Goal: Task Accomplishment & Management: Manage account settings

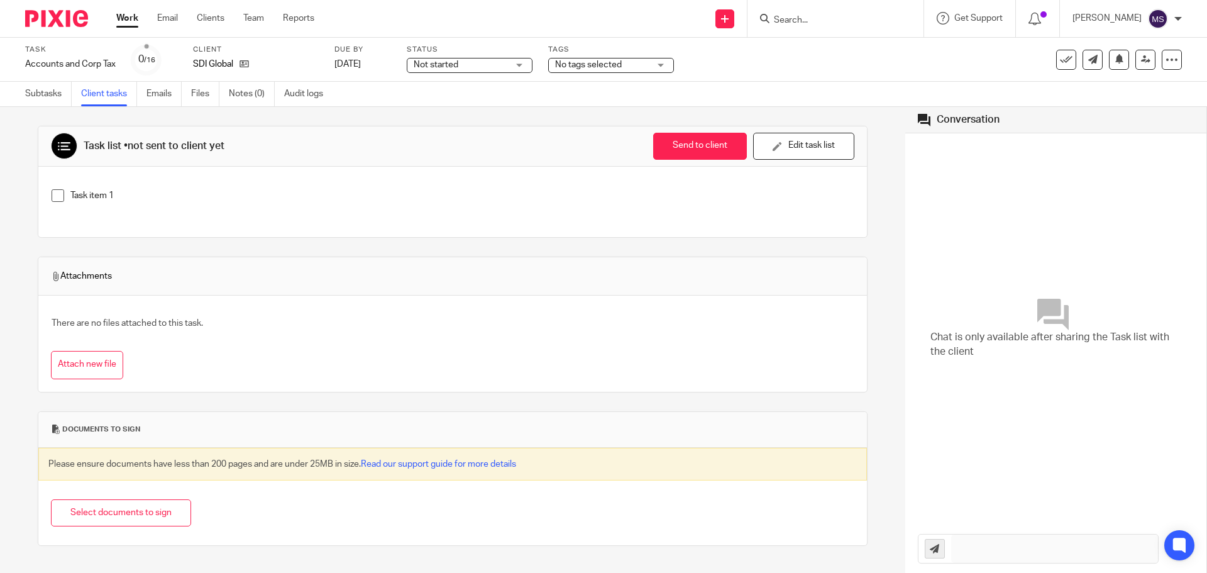
click at [58, 200] on span at bounding box center [58, 195] width 13 height 13
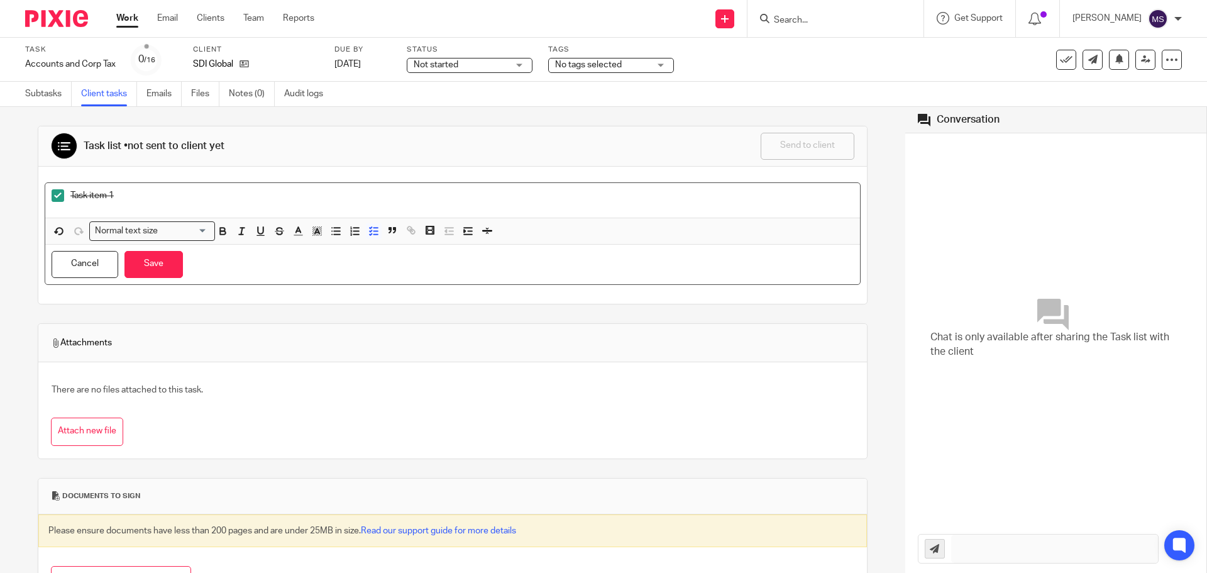
click at [60, 197] on span at bounding box center [58, 195] width 13 height 13
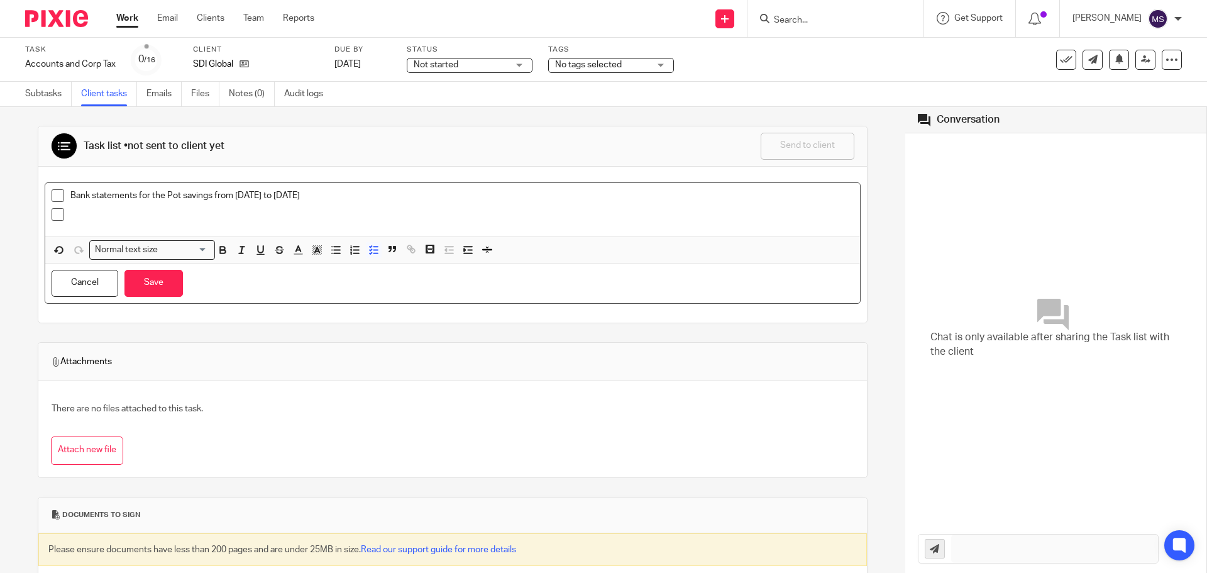
click at [165, 193] on p "Bank statements for the Pot savings from December to August 2025" at bounding box center [461, 195] width 783 height 13
click at [239, 199] on p "Bank statements for the Mettle Pot savings from December to August 2025" at bounding box center [461, 195] width 783 height 13
click at [439, 193] on p "Bank statements for the Mettle Pot savings account from December to August 2025" at bounding box center [461, 195] width 783 height 13
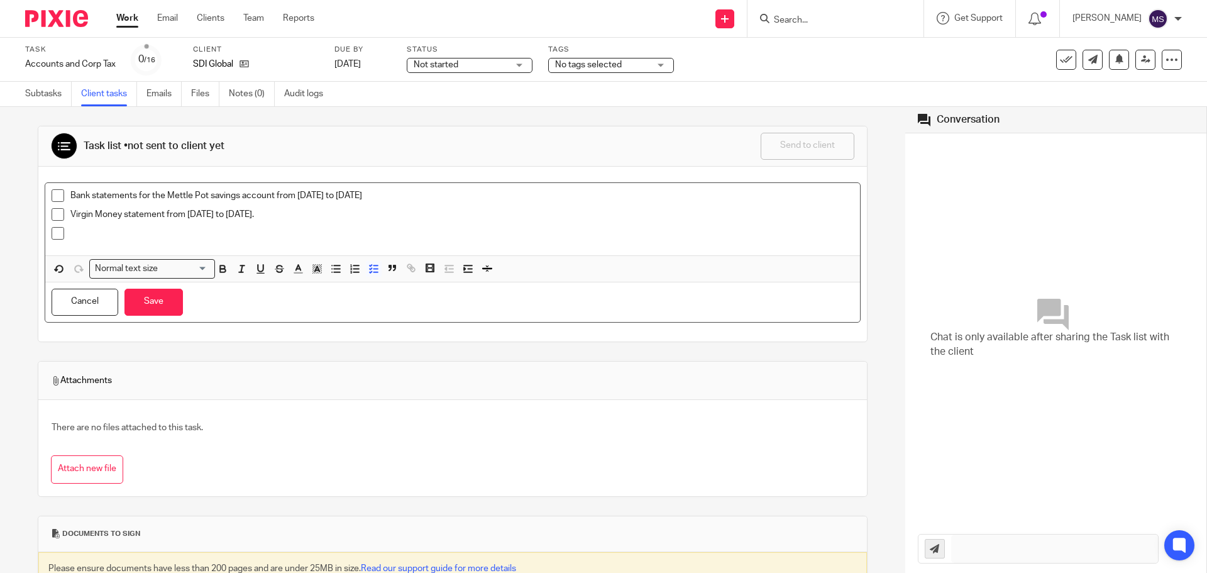
click at [165, 238] on p at bounding box center [461, 233] width 783 height 13
click at [141, 306] on button "Save" at bounding box center [153, 302] width 58 height 27
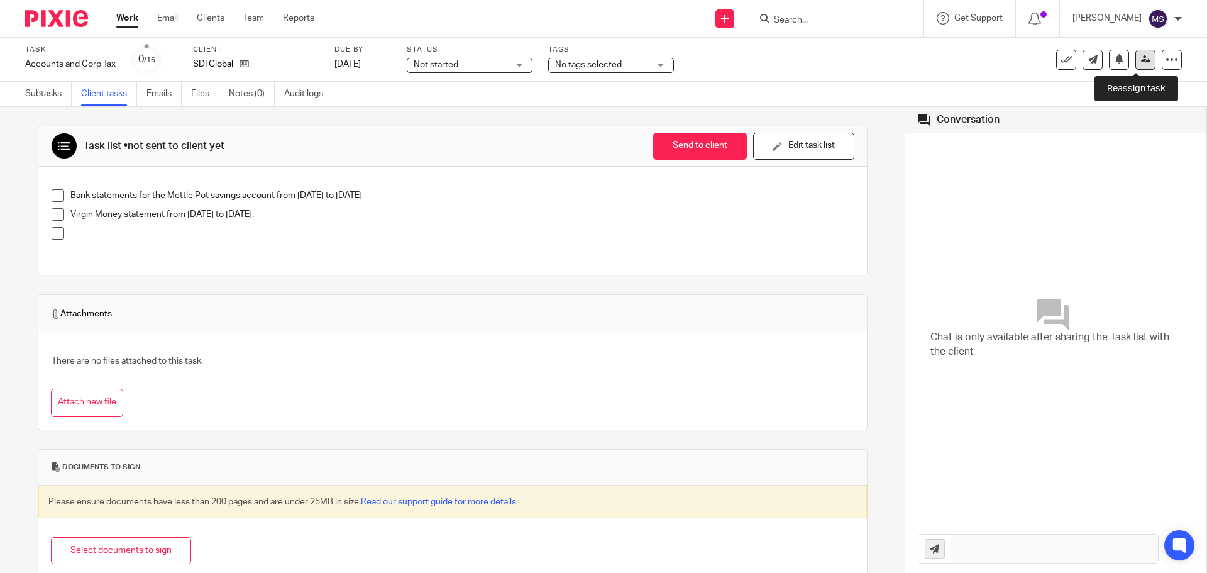
click at [1141, 61] on icon at bounding box center [1145, 59] width 9 height 9
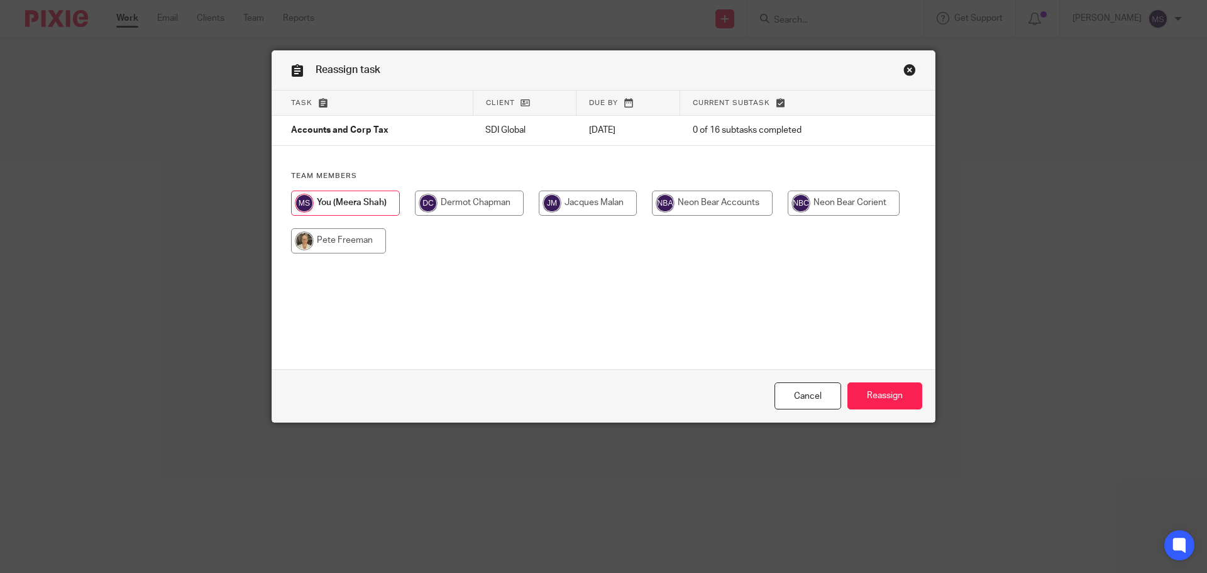
click at [334, 242] on input "radio" at bounding box center [338, 240] width 95 height 25
radio input "true"
click at [863, 396] on input "Reassign" at bounding box center [884, 395] width 75 height 27
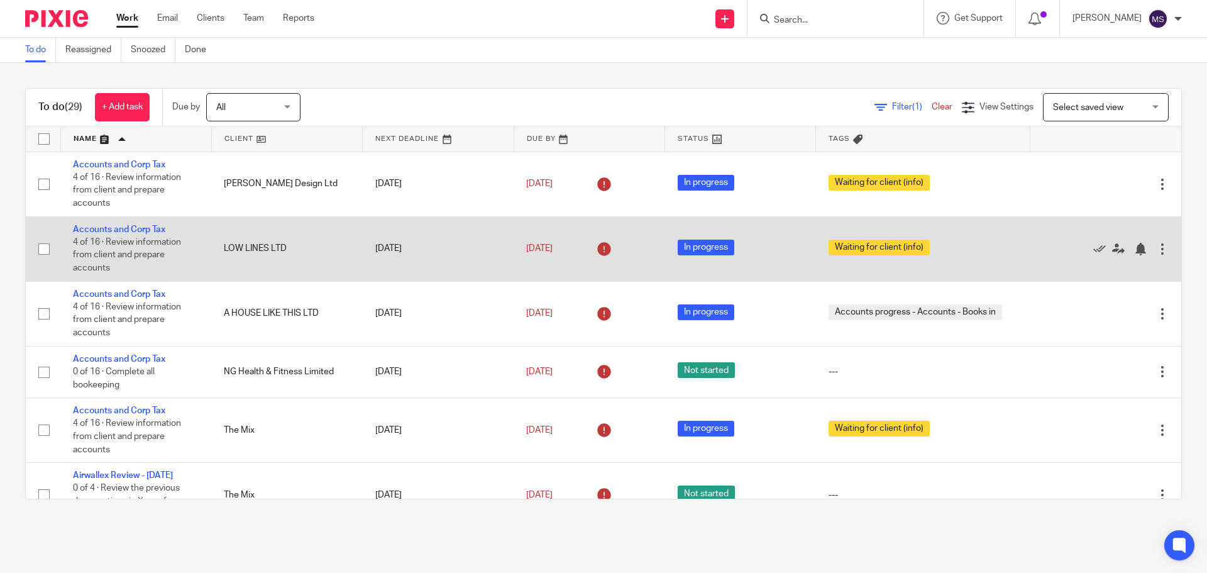
click at [42, 251] on input "checkbox" at bounding box center [44, 249] width 24 height 24
checkbox input "true"
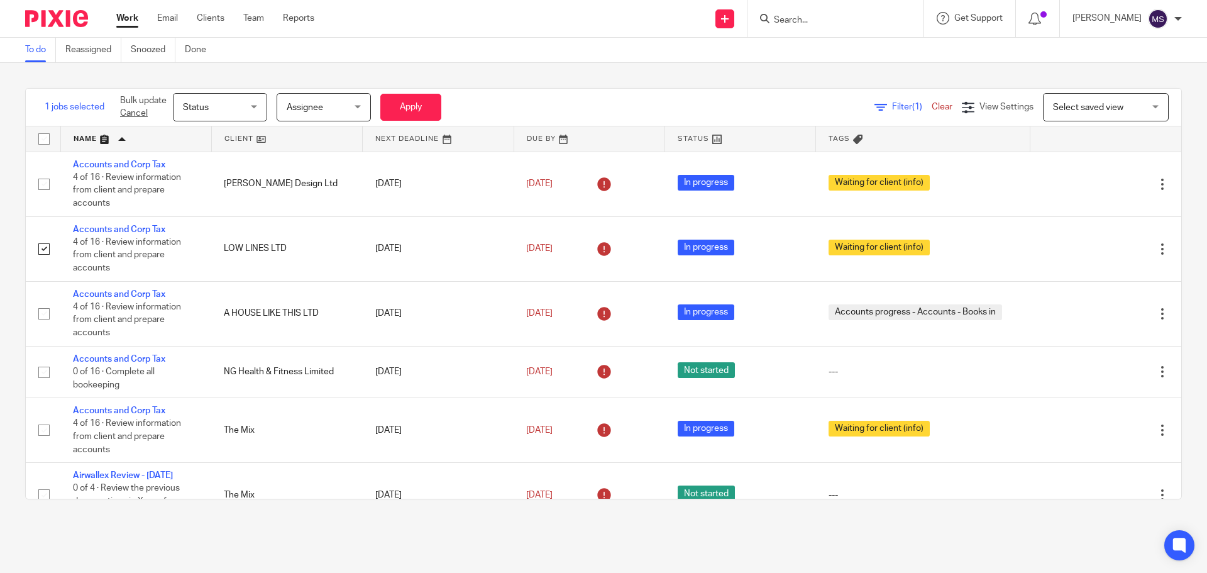
click at [327, 105] on span "Assignee" at bounding box center [320, 107] width 67 height 26
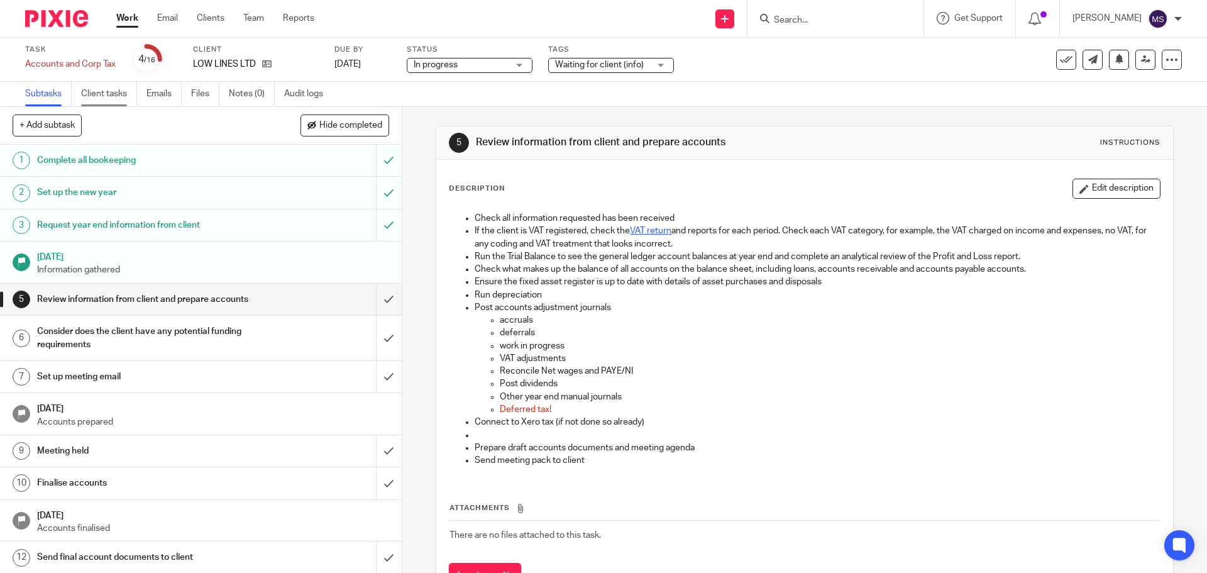
click at [116, 88] on link "Client tasks" at bounding box center [109, 94] width 56 height 25
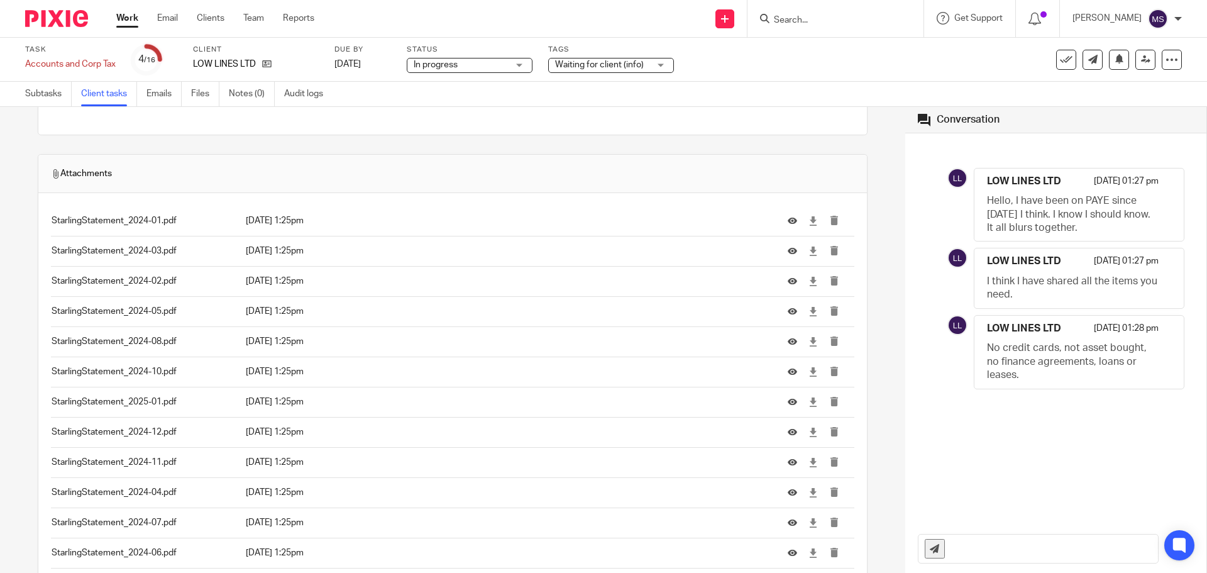
scroll to position [335, 0]
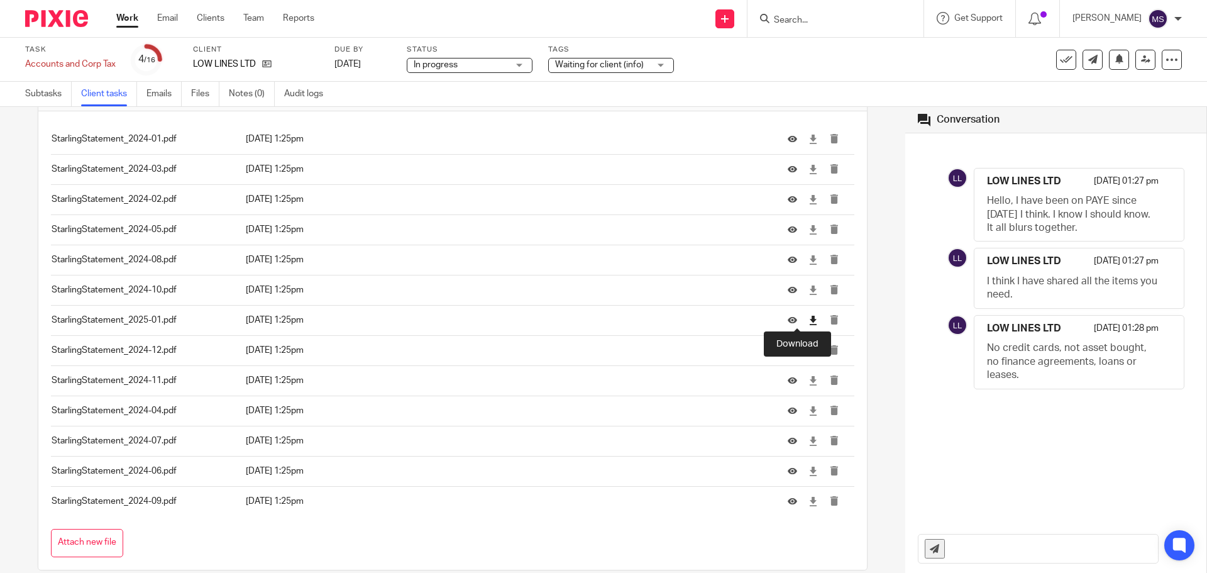
click at [808, 319] on icon at bounding box center [812, 320] width 9 height 9
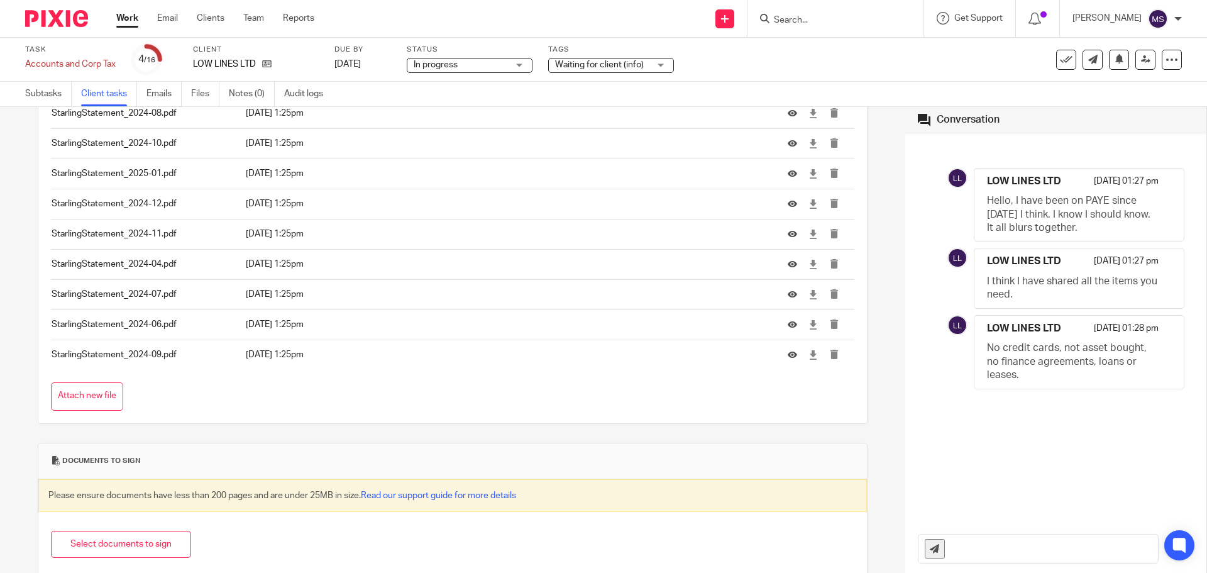
scroll to position [505, 0]
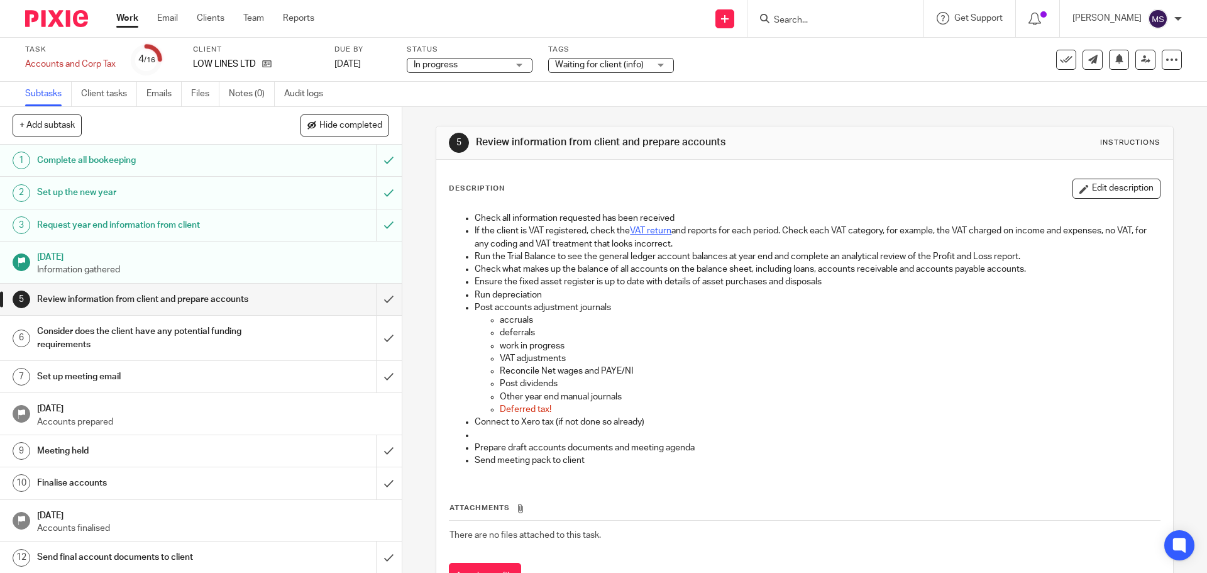
click at [605, 64] on span "Waiting for client (info)" at bounding box center [599, 64] width 89 height 9
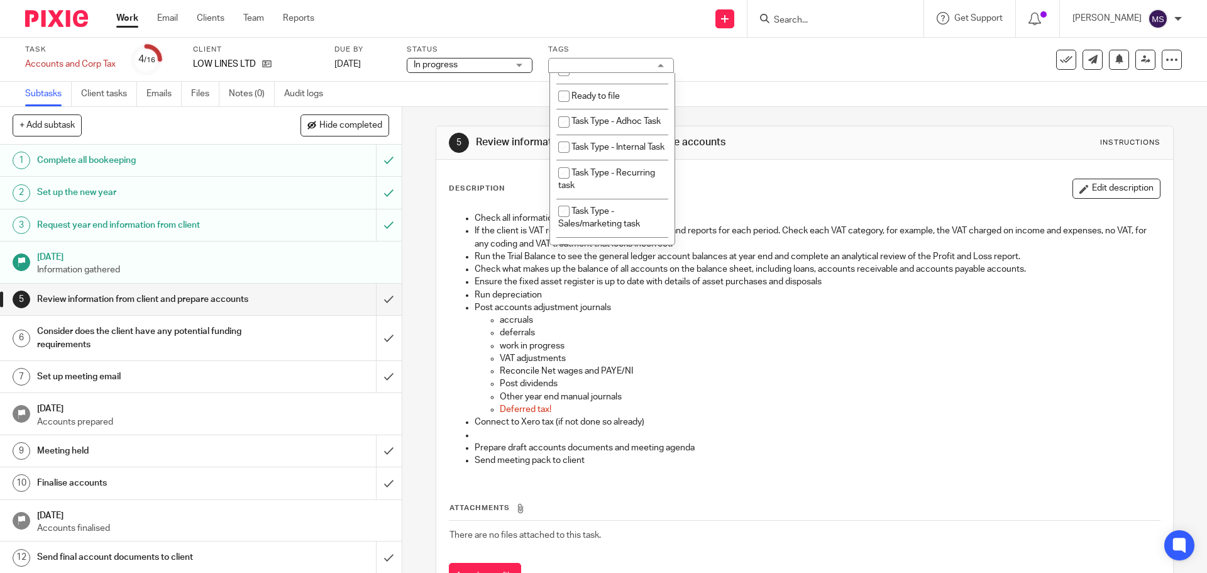
scroll to position [430, 0]
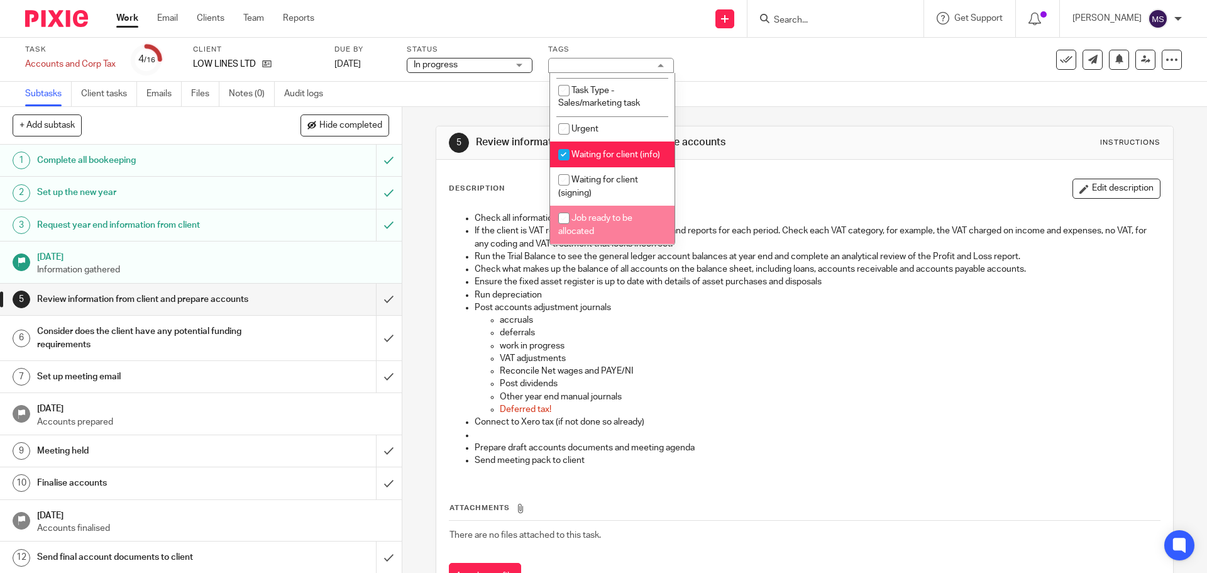
click at [564, 217] on input "checkbox" at bounding box center [564, 218] width 24 height 24
checkbox input "true"
click at [567, 143] on input "checkbox" at bounding box center [564, 155] width 24 height 24
checkbox input "false"
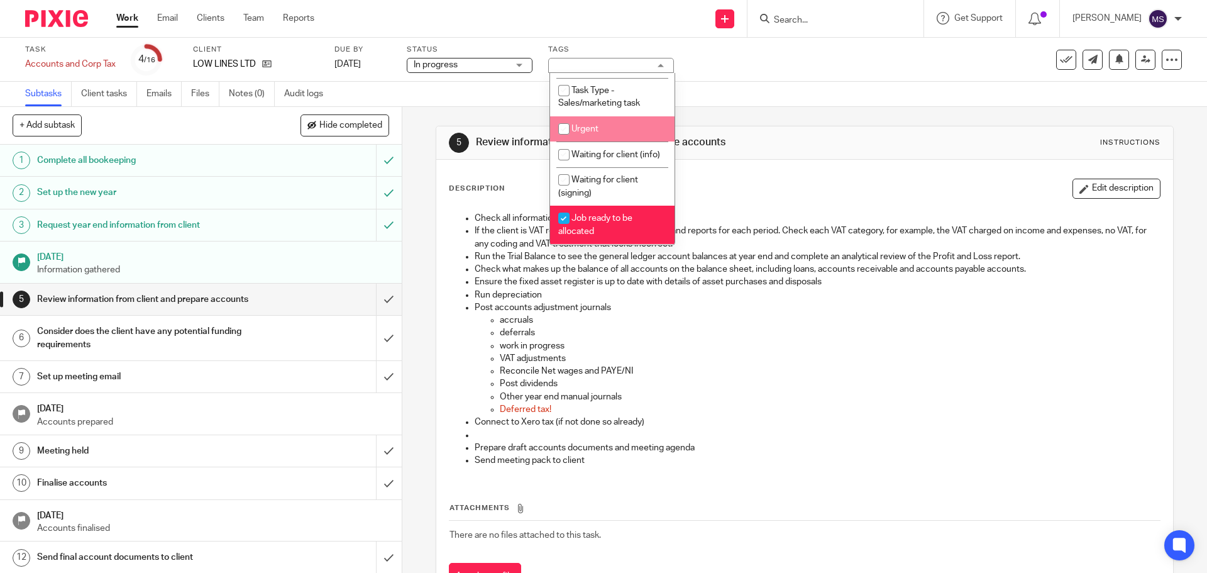
click at [502, 65] on span "In progress" at bounding box center [461, 64] width 94 height 13
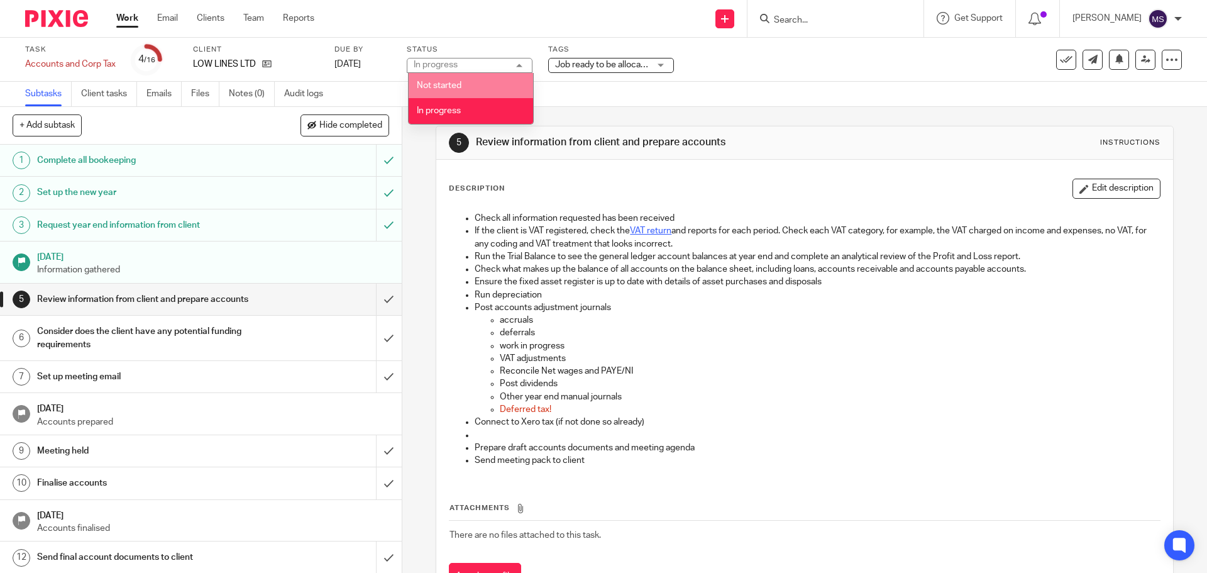
click at [642, 62] on span "Job ready to be allocated" at bounding box center [604, 64] width 99 height 9
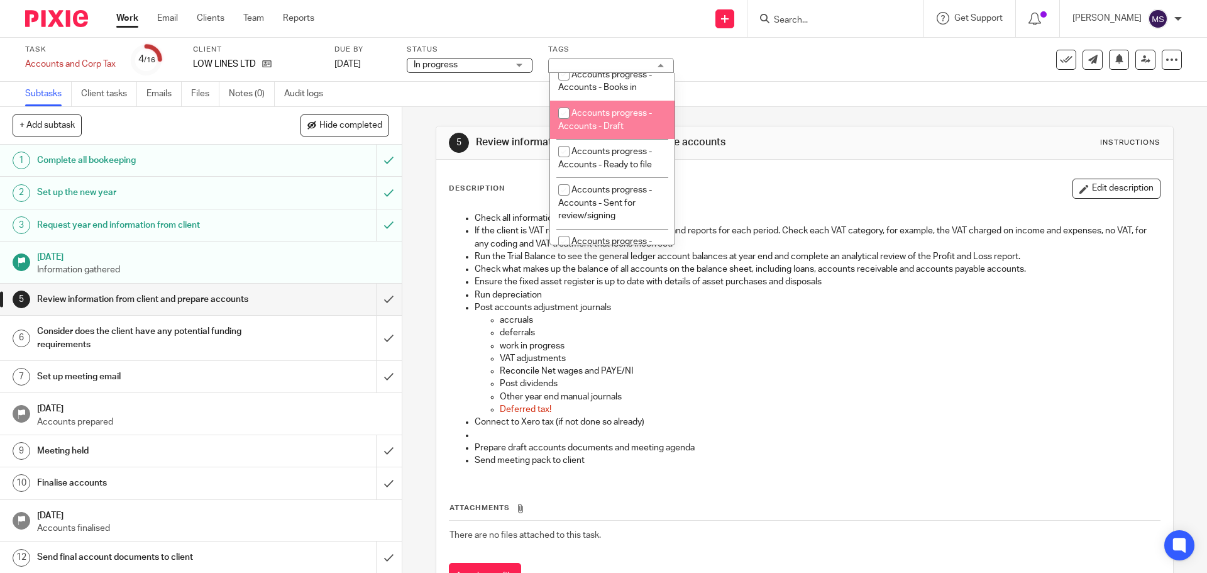
scroll to position [0, 0]
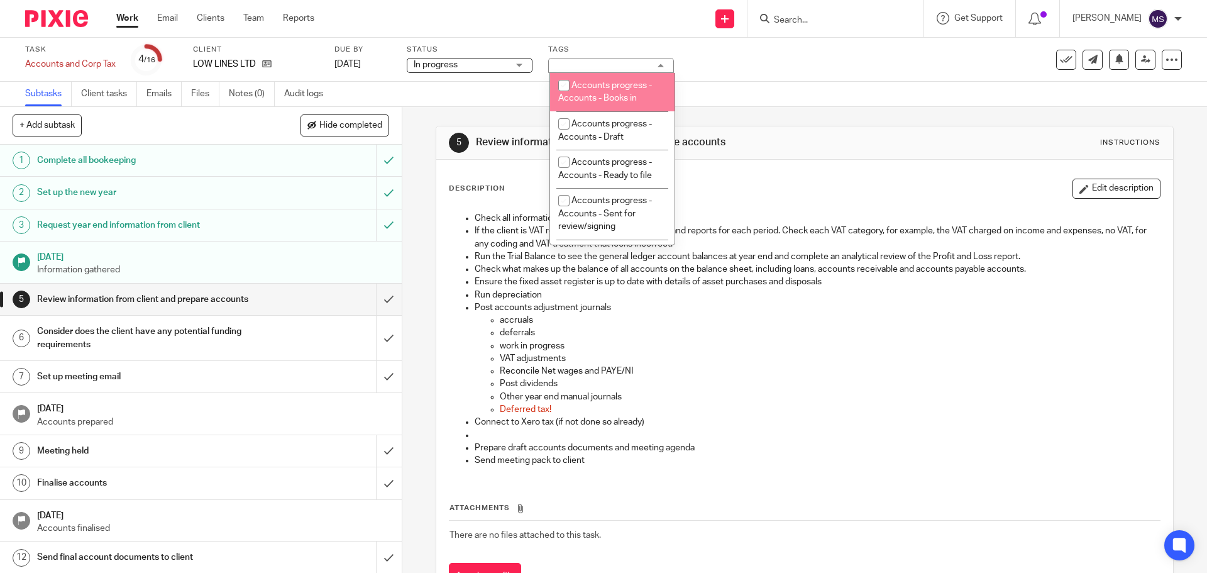
click at [561, 85] on input "checkbox" at bounding box center [564, 86] width 24 height 24
checkbox input "true"
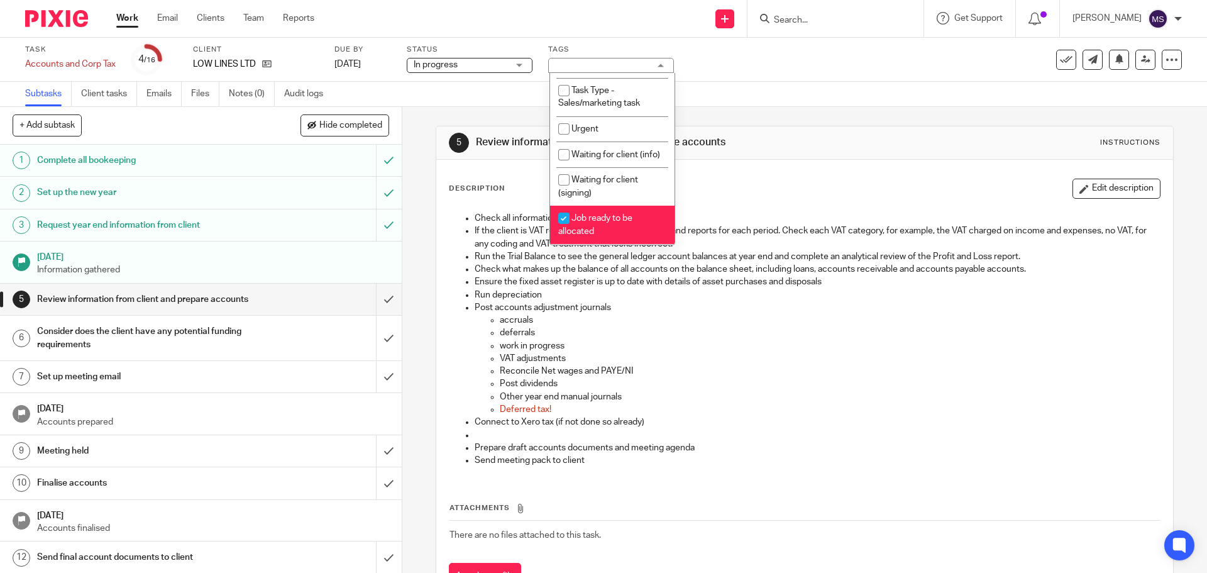
scroll to position [430, 0]
click at [562, 219] on input "checkbox" at bounding box center [564, 218] width 24 height 24
checkbox input "false"
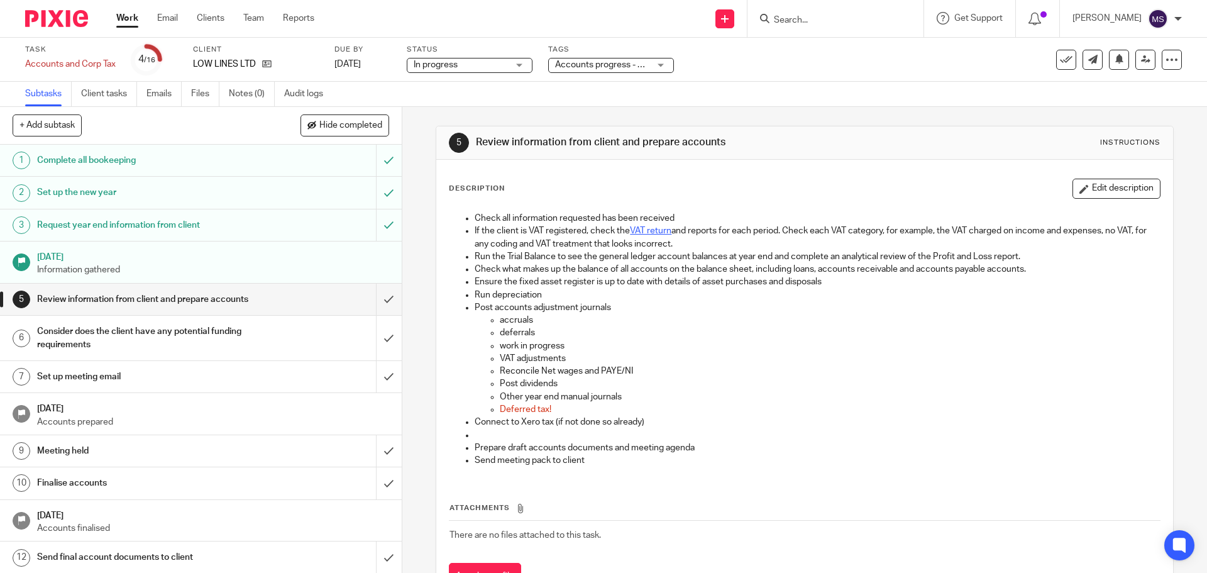
click at [717, 52] on div "Task Accounts and Corp Tax Save Accounts and Corp Tax 4 /16 Client LOW LINES LT…" at bounding box center [507, 60] width 964 height 30
click at [1141, 57] on icon at bounding box center [1145, 59] width 9 height 9
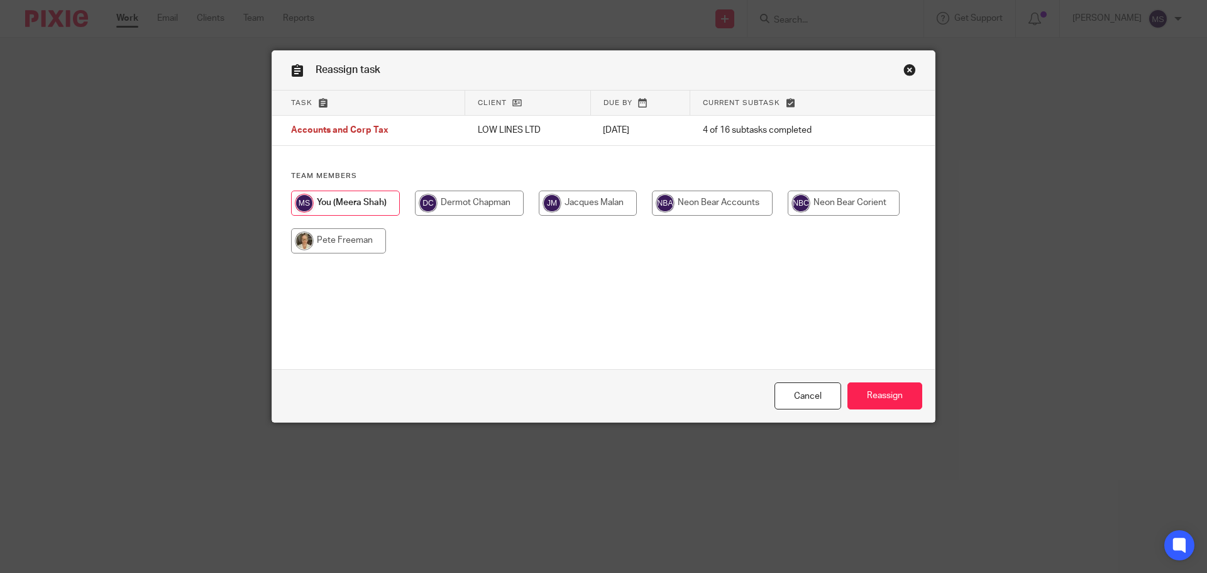
click at [328, 240] on input "radio" at bounding box center [338, 240] width 95 height 25
radio input "true"
click at [868, 395] on input "Reassign" at bounding box center [884, 395] width 75 height 27
